Goal: Task Accomplishment & Management: Complete application form

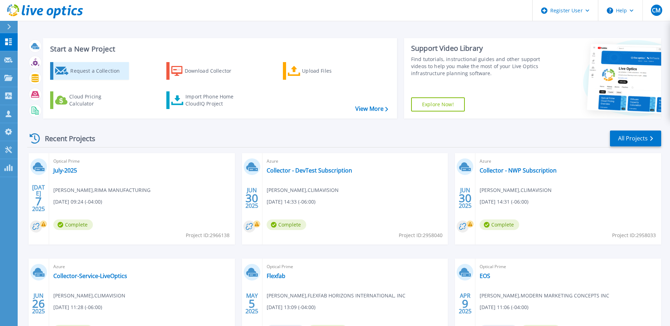
click at [98, 75] on div "Request a Collection" at bounding box center [98, 71] width 57 height 14
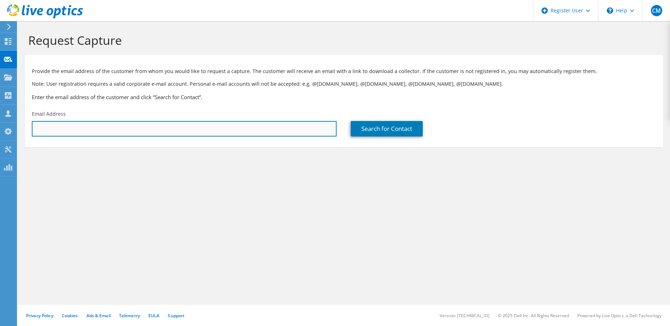
click at [223, 134] on input "text" at bounding box center [184, 129] width 305 height 16
click at [191, 125] on input "text" at bounding box center [184, 129] width 305 height 16
paste input "jameshashman@davidson-tech.com"
type input "jameshashman@davidson-tech.com"
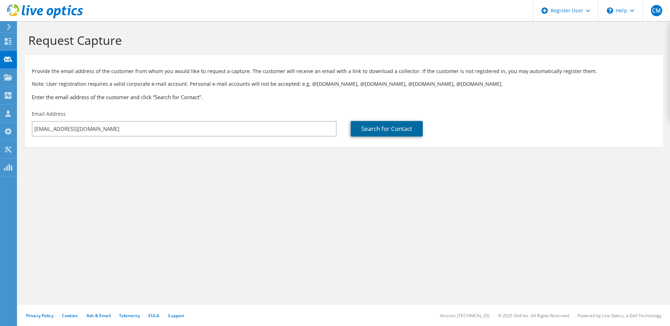
click at [384, 130] on link "Search for Contact" at bounding box center [387, 129] width 72 height 16
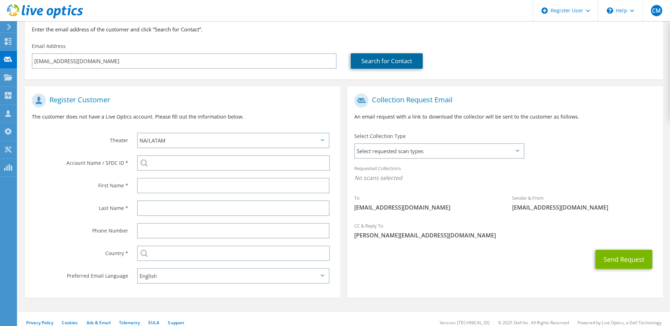
scroll to position [71, 0]
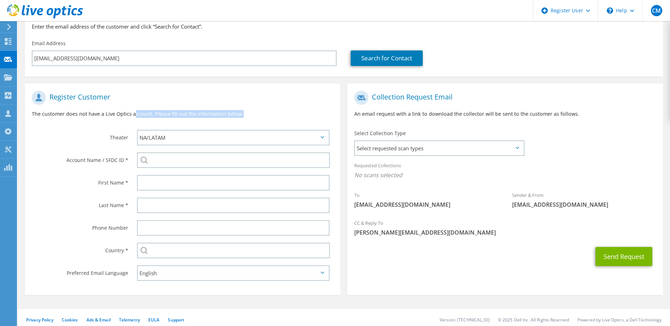
drag, startPoint x: 134, startPoint y: 114, endPoint x: 253, endPoint y: 107, distance: 119.6
click at [253, 107] on div "Register Customer The customer does not have a Live Optics account. Please fill…" at bounding box center [183, 106] width 316 height 39
click at [88, 114] on p "The customer does not have a Live Optics account. Please fill out the informati…" at bounding box center [182, 114] width 301 height 8
click at [211, 146] on div "APJ EMEA NA/LATAM" at bounding box center [235, 137] width 211 height 23
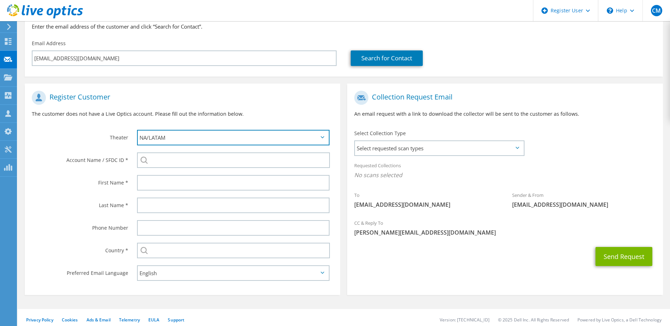
click at [196, 138] on select "APJ EMEA NA/LATAM" at bounding box center [233, 138] width 193 height 16
click at [93, 155] on label "Account Name / SFDC ID *" at bounding box center [80, 158] width 96 height 11
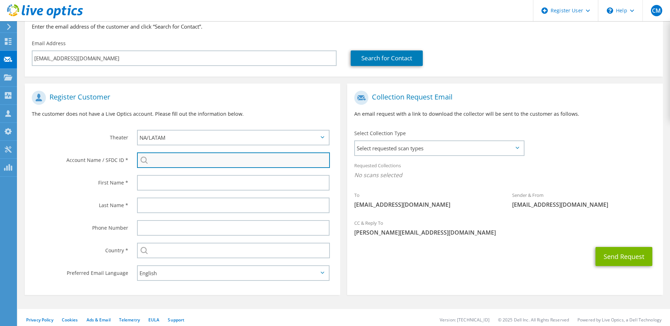
click at [178, 161] on input "search" at bounding box center [233, 161] width 193 height 16
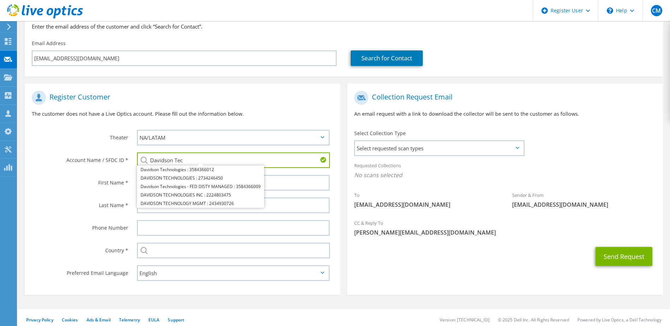
click at [302, 167] on input "Davidson Tec" at bounding box center [233, 161] width 193 height 16
drag, startPoint x: 287, startPoint y: 180, endPoint x: 284, endPoint y: 176, distance: 4.4
click at [287, 179] on input "text" at bounding box center [233, 183] width 193 height 16
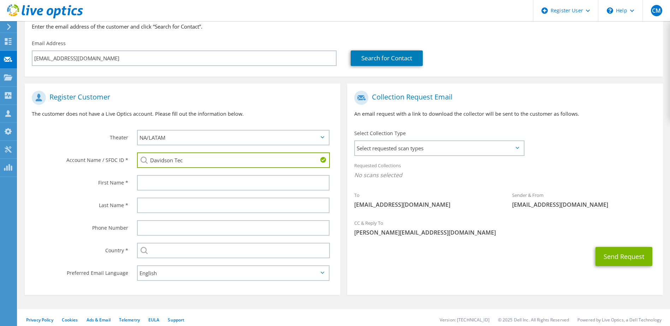
click at [266, 163] on input "Davidson Tec" at bounding box center [233, 161] width 193 height 16
paste input "2224803475"
click at [199, 171] on li "DAVIDSON TECHNOLOGIES INC : 2224803475" at bounding box center [186, 170] width 98 height 8
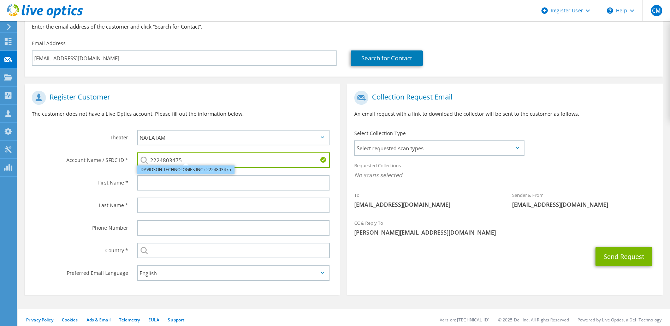
type input "DAVIDSON TECHNOLOGIES INC : 2224803475"
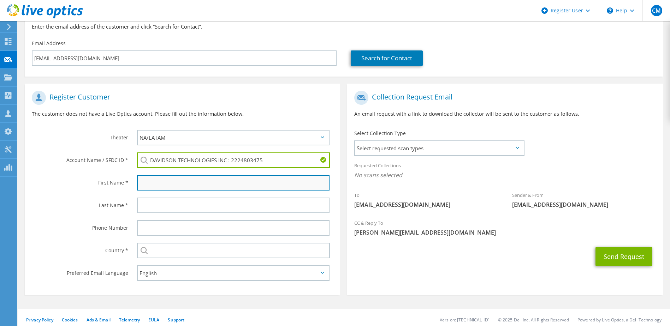
click at [148, 185] on input "text" at bounding box center [233, 183] width 193 height 16
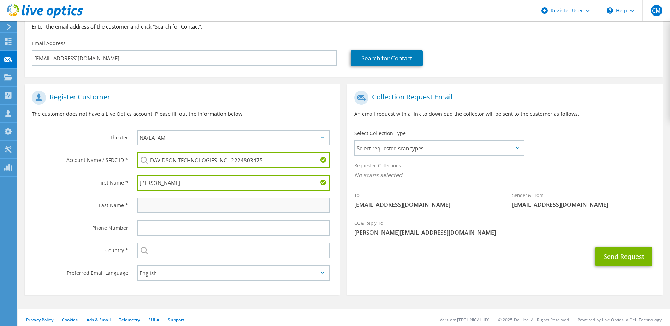
type input "James"
click at [167, 208] on input "text" at bounding box center [233, 206] width 193 height 16
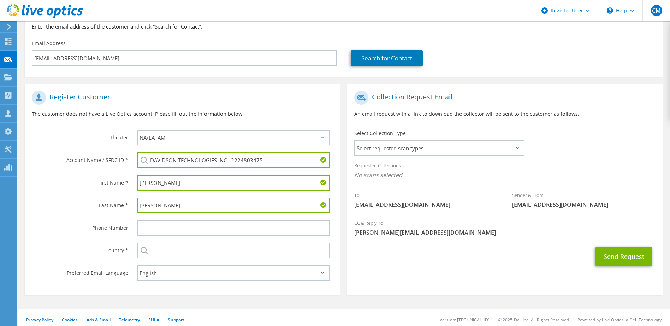
type input "Hashman"
click at [101, 231] on label "Phone Number" at bounding box center [80, 225] width 96 height 11
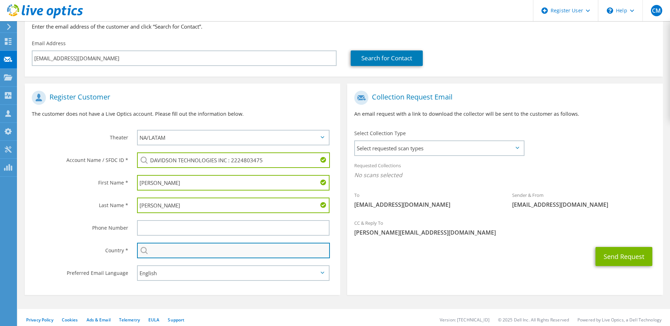
click at [189, 250] on input "text" at bounding box center [233, 251] width 193 height 16
type input "United States"
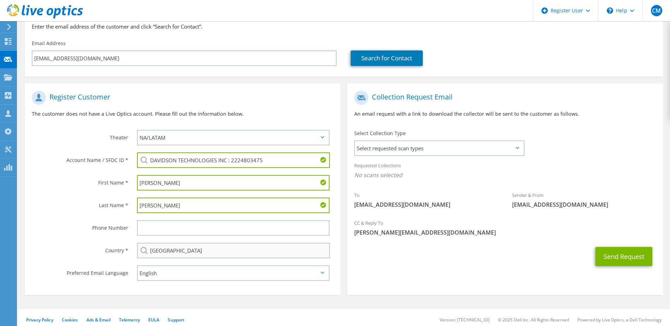
type input "2056022707"
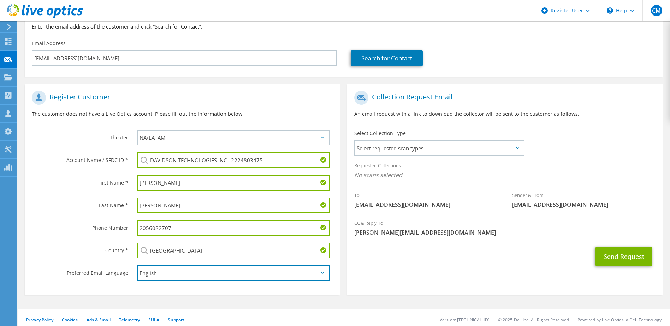
click at [181, 277] on select "English Deutsch Español Français Italiano Polski Português Русский 한국어 中文 日本語" at bounding box center [233, 274] width 193 height 16
click at [424, 261] on div "Send Request" at bounding box center [505, 257] width 316 height 26
click at [446, 147] on span "Select requested scan types" at bounding box center [439, 148] width 168 height 14
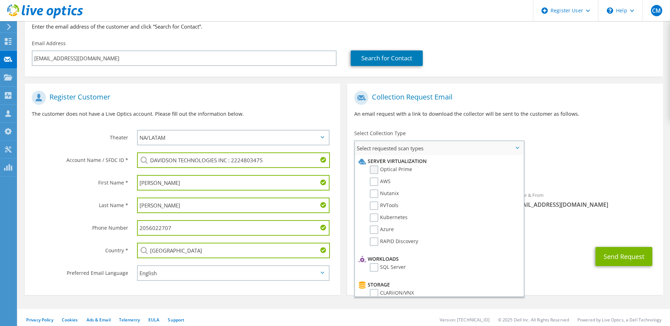
click at [375, 170] on label "Optical Prime" at bounding box center [391, 170] width 42 height 8
click at [0, 0] on input "Optical Prime" at bounding box center [0, 0] width 0 height 0
click at [546, 113] on p "An email request with a link to download the collector will be sent to the cust…" at bounding box center [504, 114] width 301 height 8
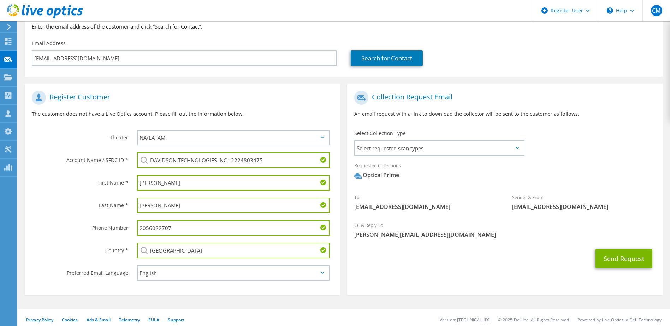
click at [20, 203] on section "Request Capture Provide the email address of the customer from whom you would l…" at bounding box center [344, 141] width 653 height 380
click at [179, 281] on select "English Deutsch Español Français Italiano Polski Português Русский 한국어 中文 日本語" at bounding box center [233, 274] width 193 height 16
click at [137, 266] on select "English Deutsch Español Français Italiano Polski Português Русский 한국어 中文 日本語" at bounding box center [233, 274] width 193 height 16
click at [82, 221] on label "Phone Number" at bounding box center [80, 225] width 96 height 11
click at [171, 229] on input "2056022707" at bounding box center [233, 228] width 193 height 16
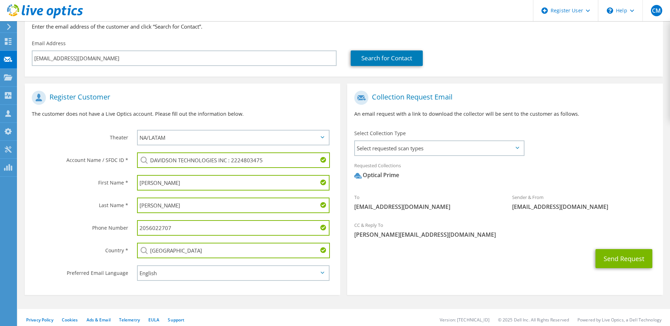
click at [171, 229] on input "2056022707" at bounding box center [233, 228] width 193 height 16
drag, startPoint x: 102, startPoint y: 213, endPoint x: 95, endPoint y: 212, distance: 7.2
click at [101, 213] on div "Last Name *" at bounding box center [77, 205] width 105 height 22
click at [74, 195] on div "Last Name *" at bounding box center [77, 205] width 105 height 22
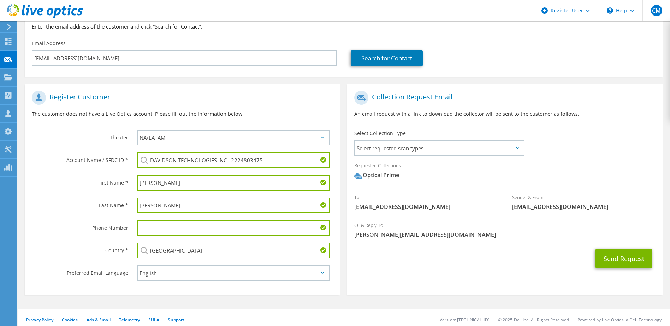
click at [75, 197] on div "Last Name *" at bounding box center [77, 205] width 105 height 22
click at [53, 232] on div "Phone Number" at bounding box center [77, 228] width 105 height 22
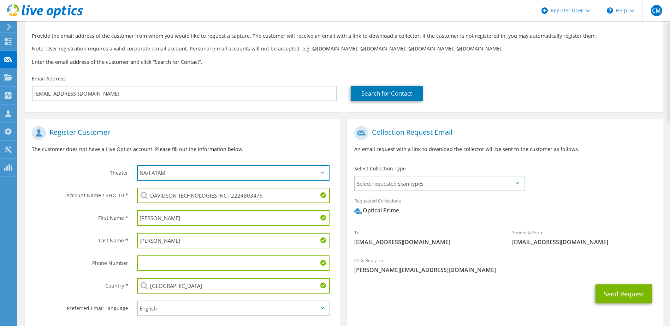
click at [163, 174] on select "APJ EMEA NA/LATAM" at bounding box center [233, 173] width 193 height 16
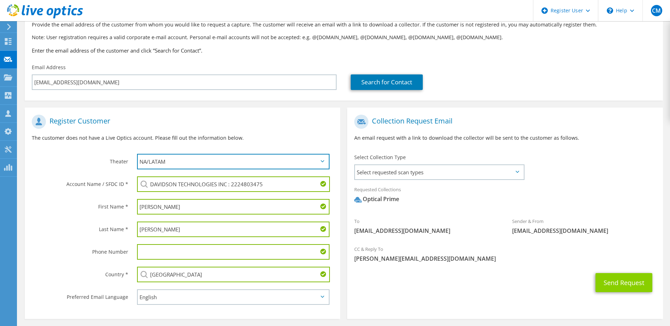
scroll to position [75, 0]
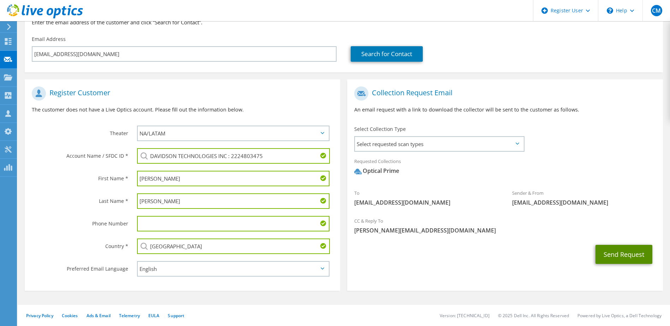
click at [620, 256] on button "Send Request" at bounding box center [624, 254] width 57 height 19
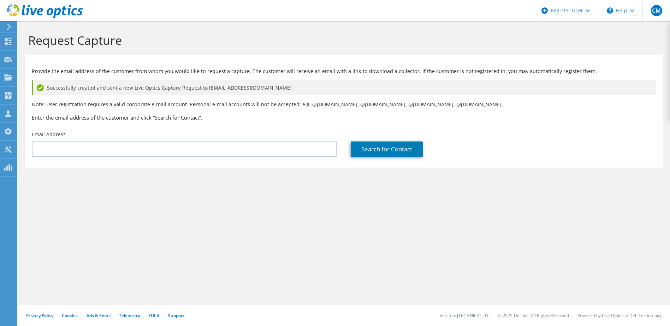
drag, startPoint x: 147, startPoint y: 84, endPoint x: 297, endPoint y: 87, distance: 149.5
click at [297, 87] on div "Successfully created and sent a new Live Optics Capture Request to [EMAIL_ADDRE…" at bounding box center [344, 87] width 624 height 15
drag, startPoint x: 297, startPoint y: 87, endPoint x: 246, endPoint y: 88, distance: 51.2
click at [246, 88] on span "Successfully created and sent a new Live Optics Capture Request to jameshashman…" at bounding box center [169, 88] width 245 height 8
